Goal: Information Seeking & Learning: Find specific fact

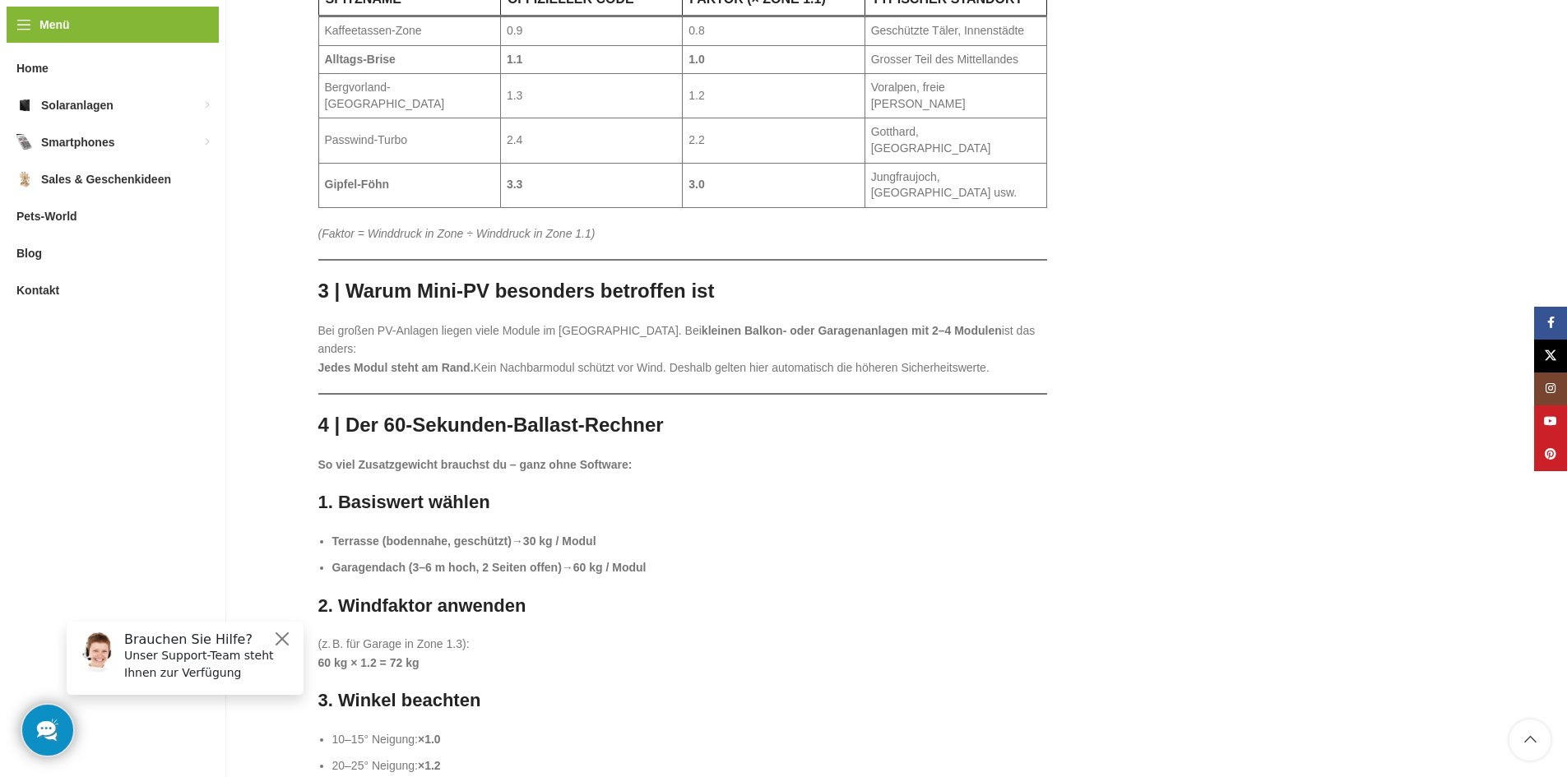
scroll to position [1151, 0]
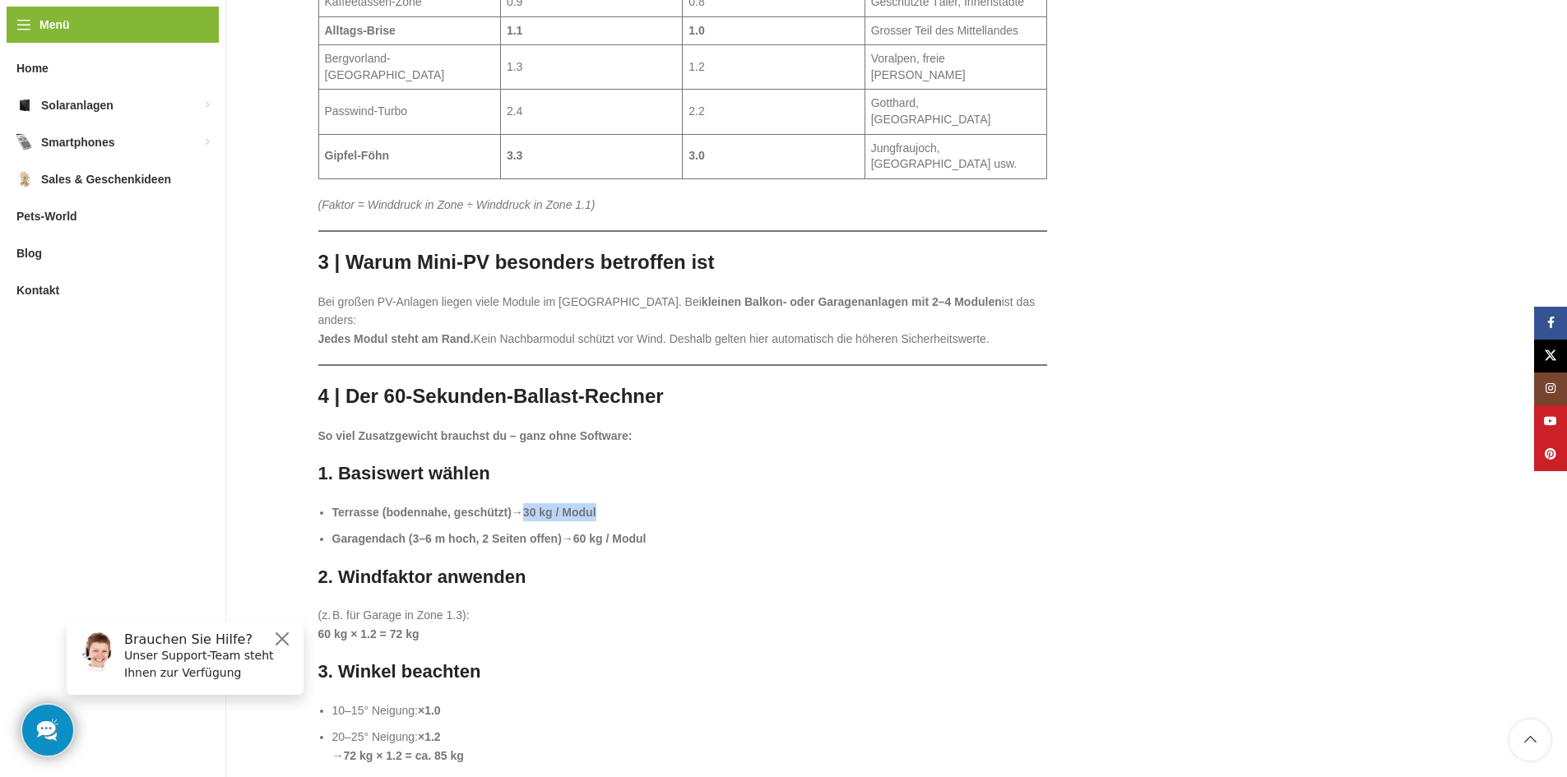
drag, startPoint x: 546, startPoint y: 444, endPoint x: 623, endPoint y: 439, distance: 77.5
click at [623, 503] on li "Terrasse (bodennahe, geschützt) → 30 kg / Modul" at bounding box center [689, 512] width 715 height 18
click at [456, 532] on strong "Garagendach (3–6 m hoch, 2 Seiten offen)" at bounding box center [446, 538] width 229 height 13
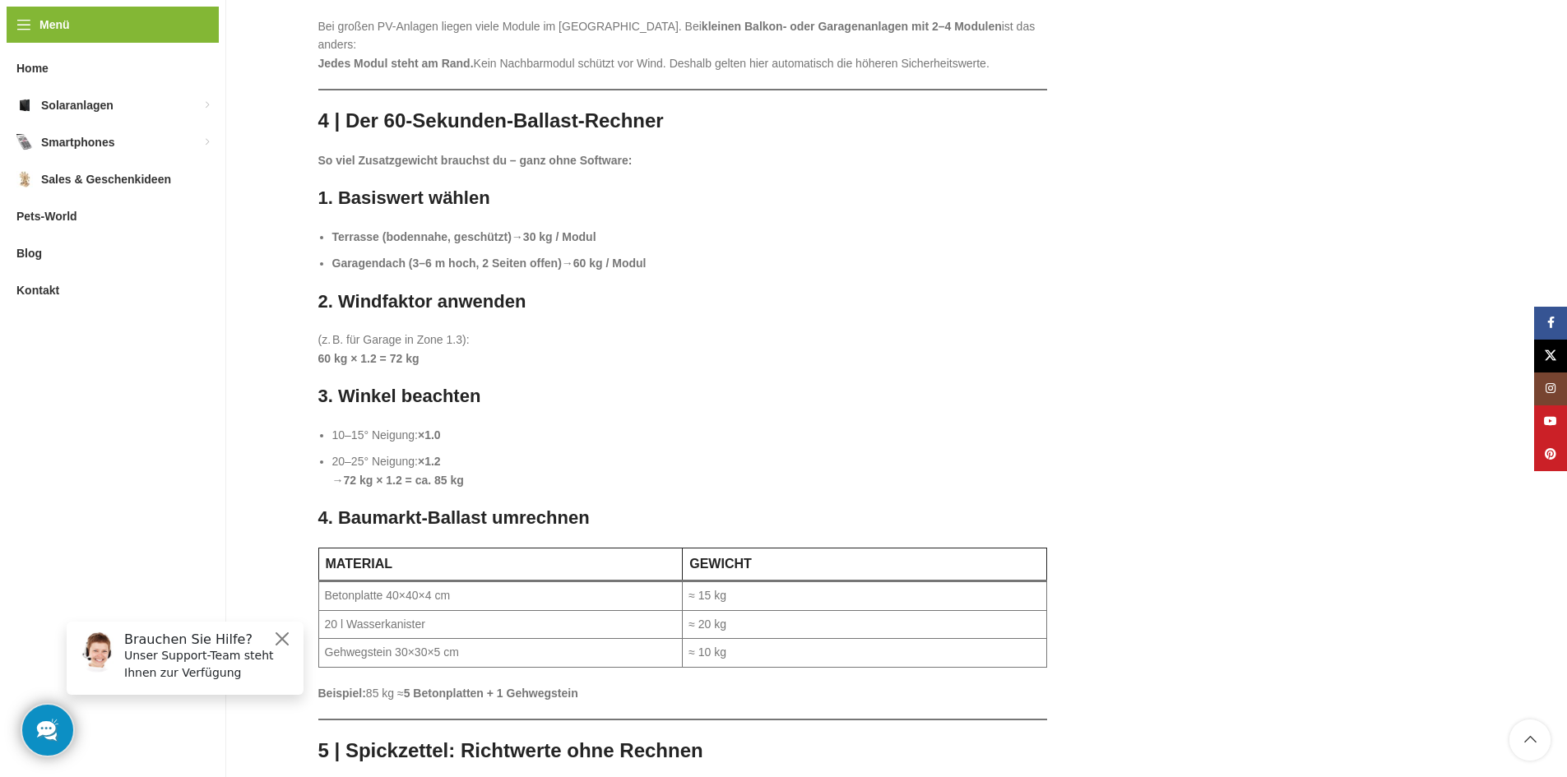
scroll to position [1480, 0]
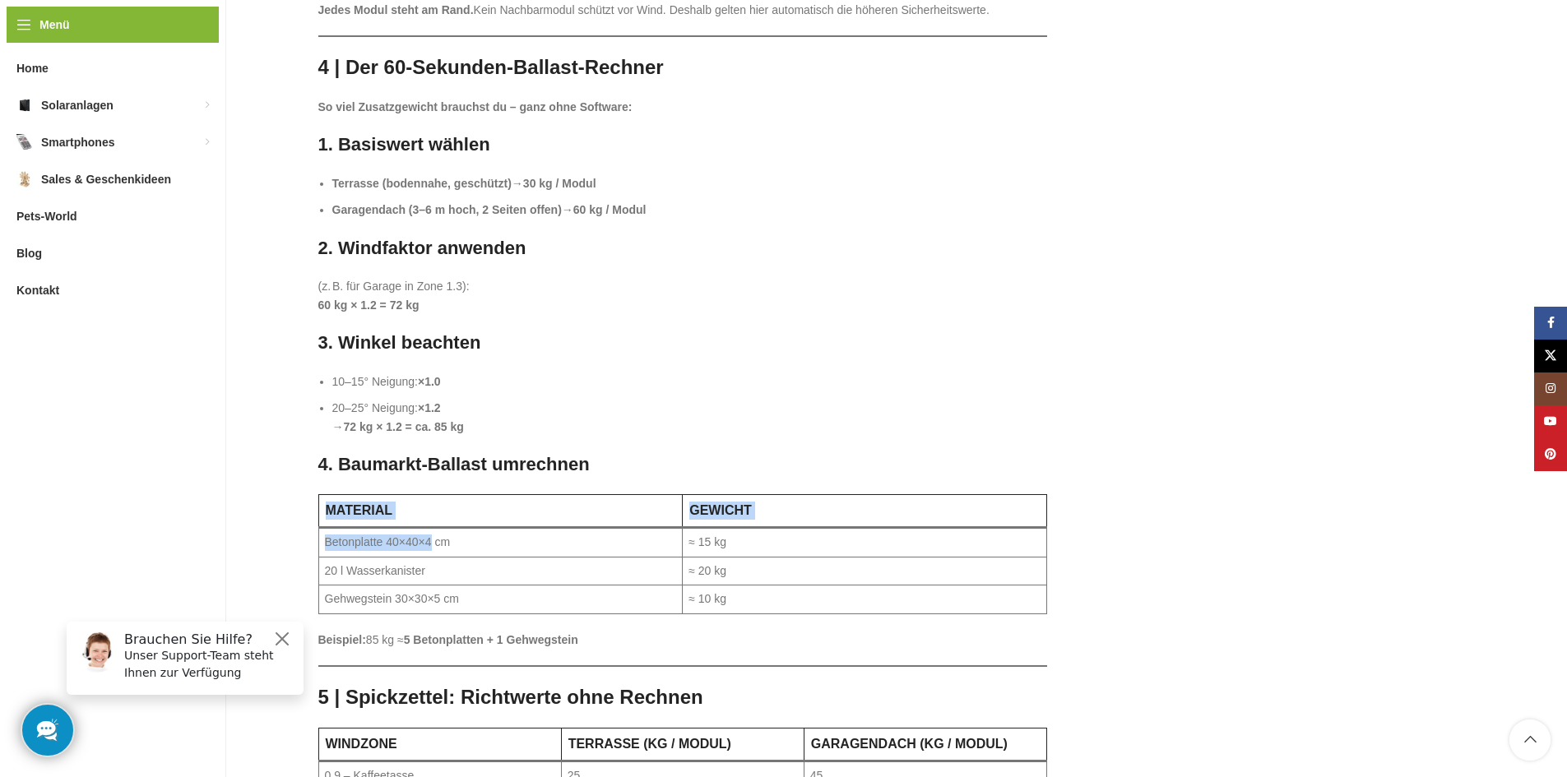
drag, startPoint x: 431, startPoint y: 474, endPoint x: 312, endPoint y: 478, distance: 118.5
click at [391, 528] on td "Betonplatte 40×40×4 cm" at bounding box center [500, 543] width 364 height 30
drag, startPoint x: 433, startPoint y: 472, endPoint x: 323, endPoint y: 476, distance: 109.4
click at [323, 528] on td "Betonplatte 40×40×4 cm" at bounding box center [500, 543] width 364 height 30
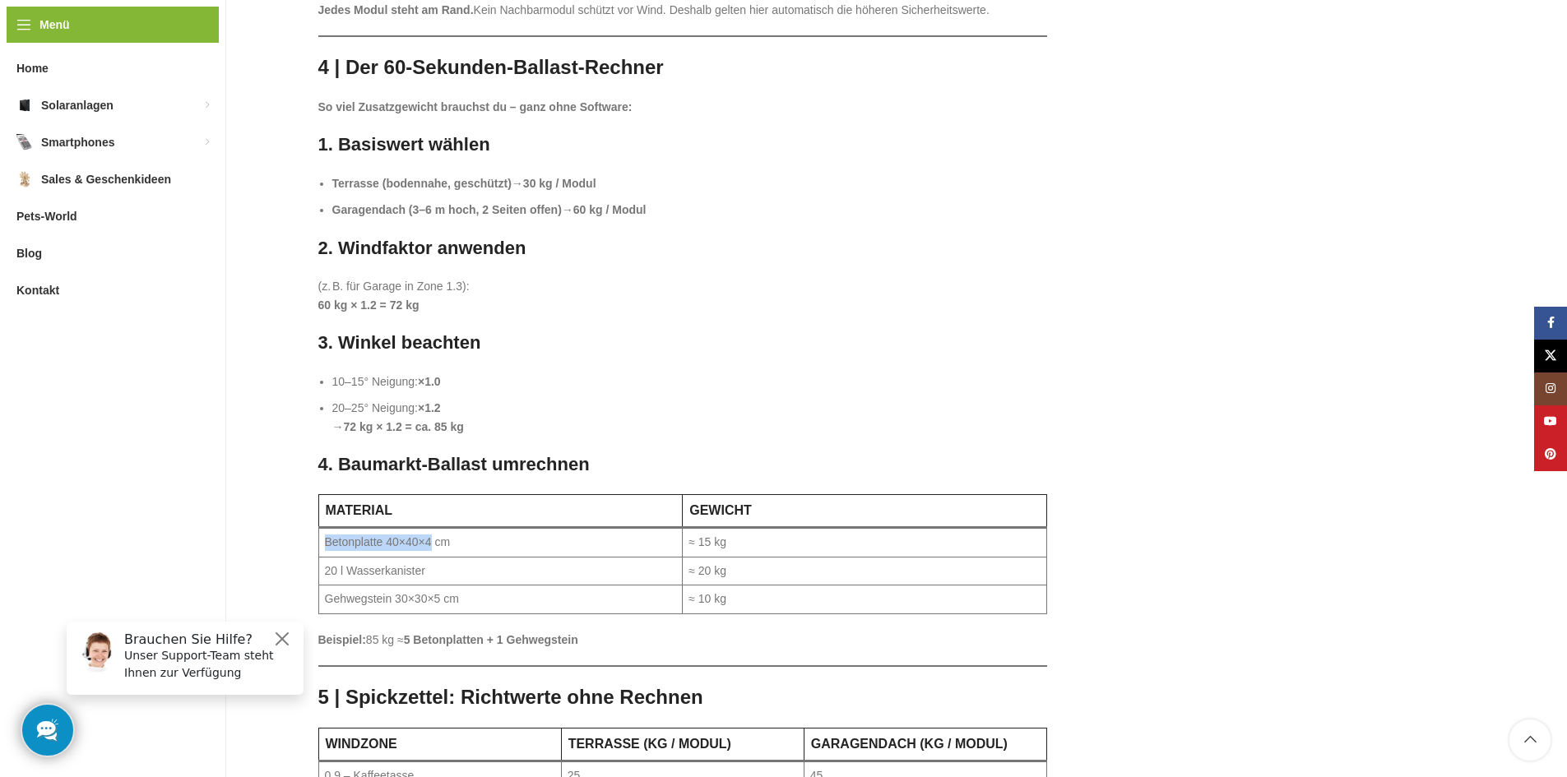
copy td "Betonplatte 40×40×4"
click at [923, 399] on li "20–25° Neigung: ×1.2 → 72 kg × 1.2 = ca. 85 kg" at bounding box center [689, 417] width 715 height 37
drag, startPoint x: 404, startPoint y: 529, endPoint x: 444, endPoint y: 525, distance: 40.4
click at [444, 586] on td "Gehwegstein 30×30×5 cm" at bounding box center [500, 600] width 364 height 29
copy td "30×30×5"
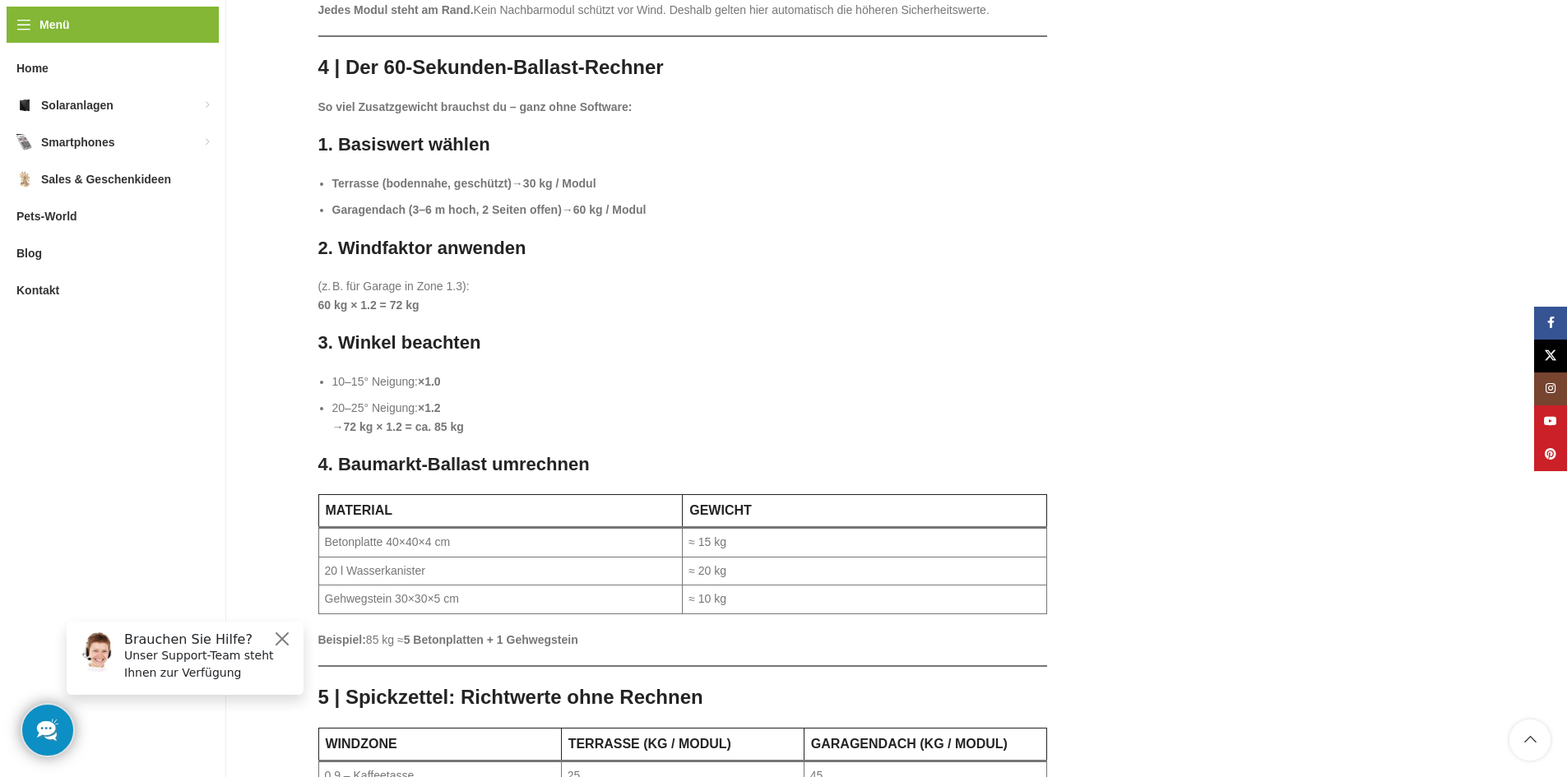
click at [919, 399] on li "20–25° Neigung: ×1.2 → 72 kg × 1.2 = ca. 85 kg" at bounding box center [689, 417] width 715 height 37
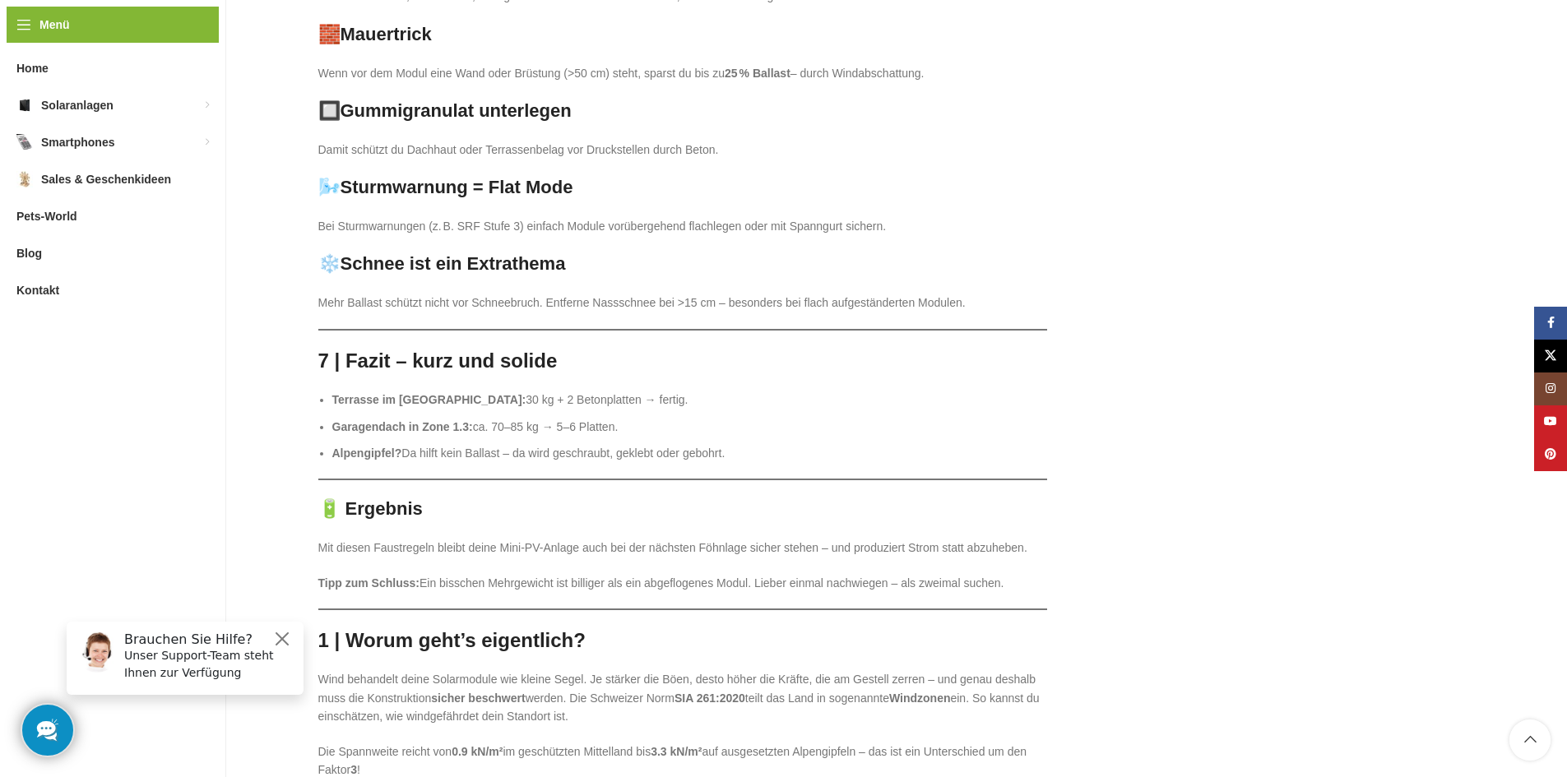
scroll to position [2796, 0]
